Goal: Task Accomplishment & Management: Manage account settings

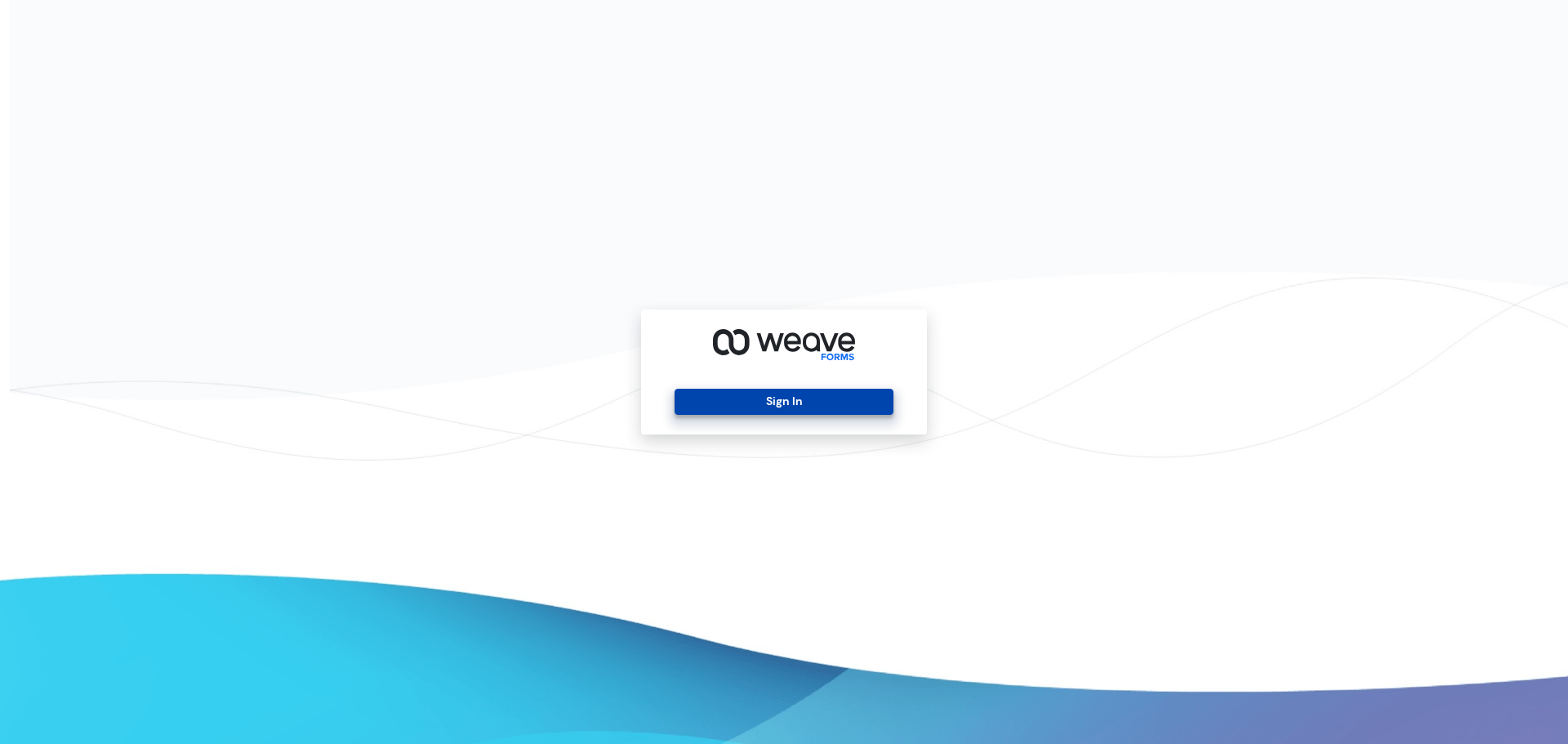
click at [882, 394] on button "Sign In" at bounding box center [784, 401] width 218 height 26
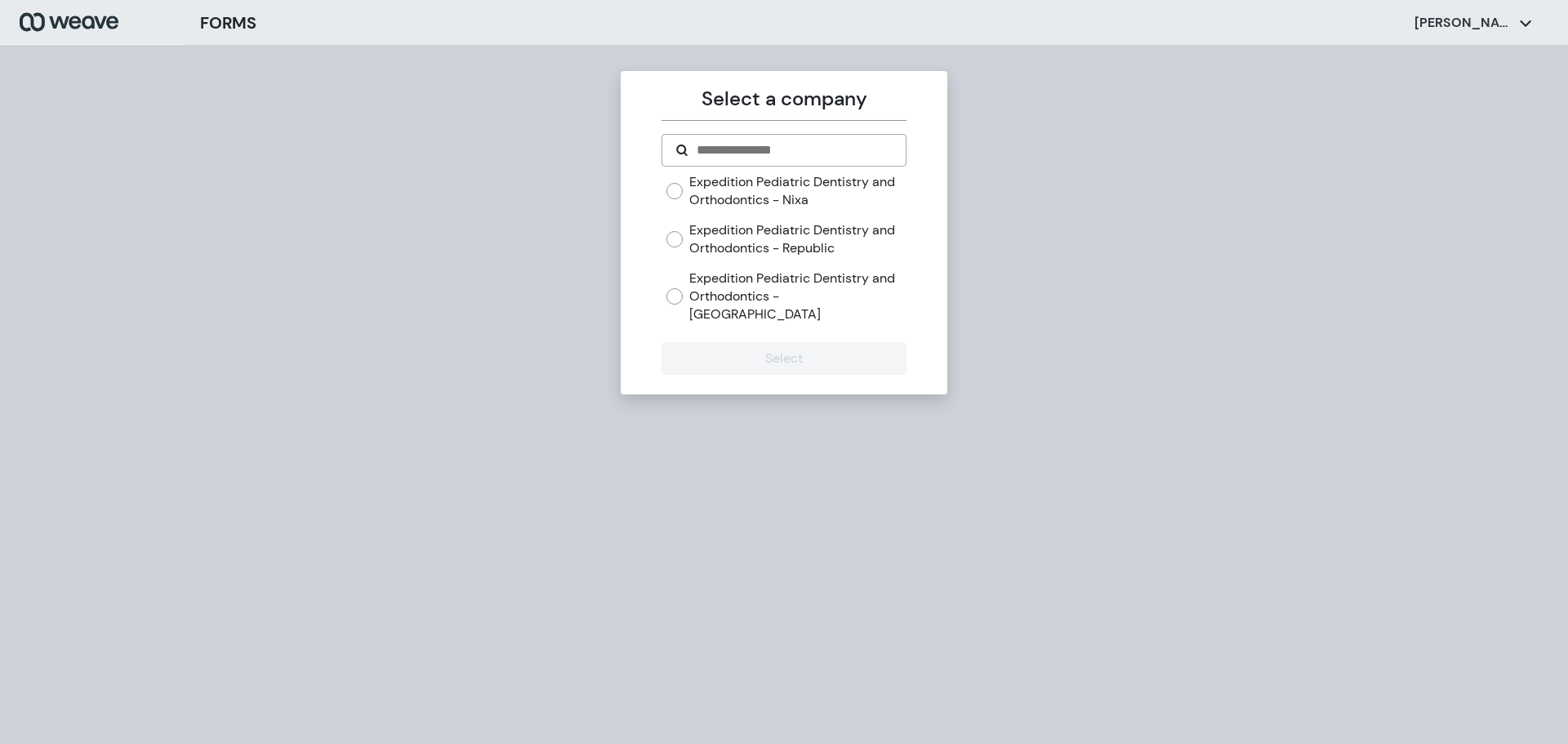
click at [816, 277] on label "Expedition Pediatric Dentistry and Orthodontics - [GEOGRAPHIC_DATA]" at bounding box center [798, 295] width 216 height 53
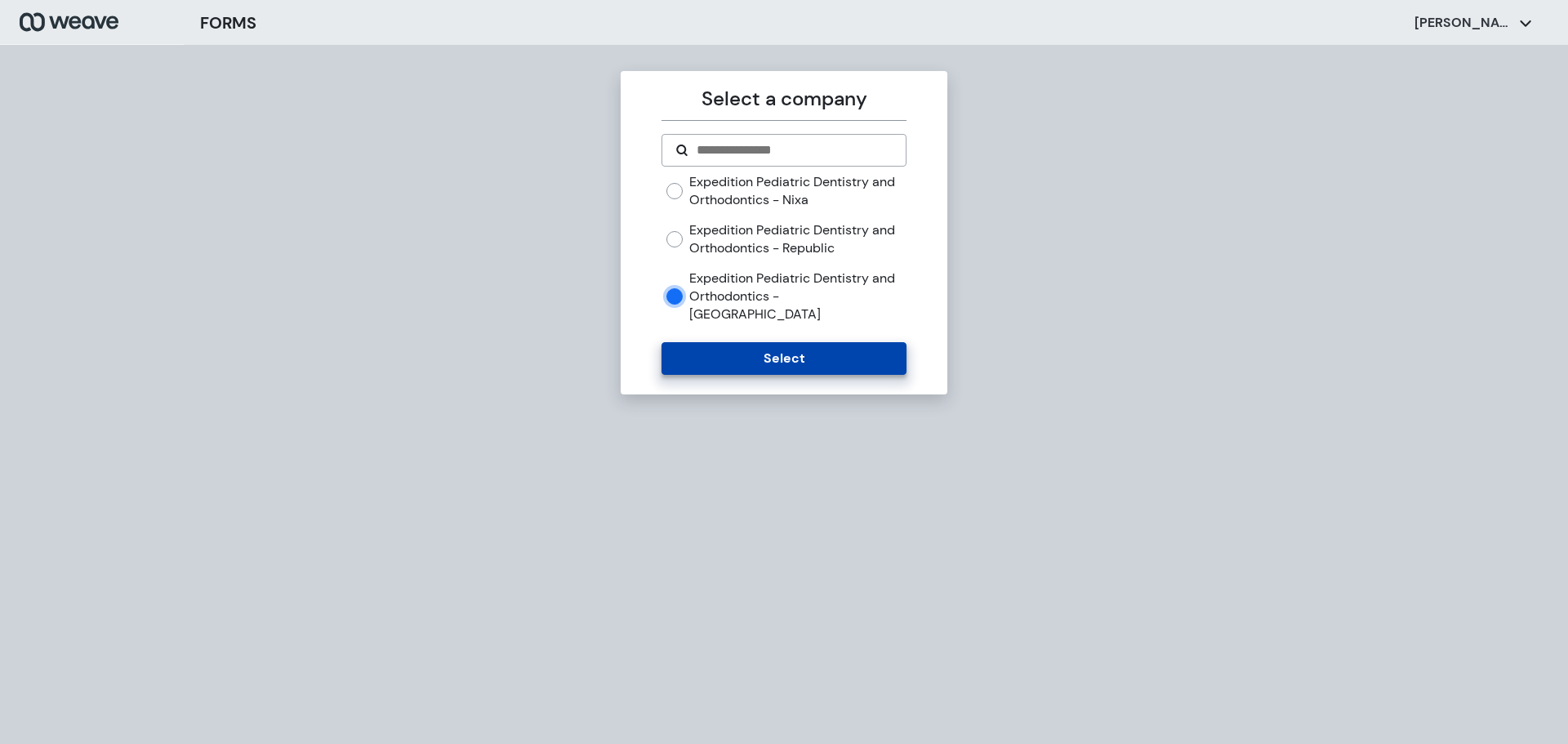
click at [811, 342] on button "Select" at bounding box center [784, 358] width 244 height 33
